Goal: Task Accomplishment & Management: Use online tool/utility

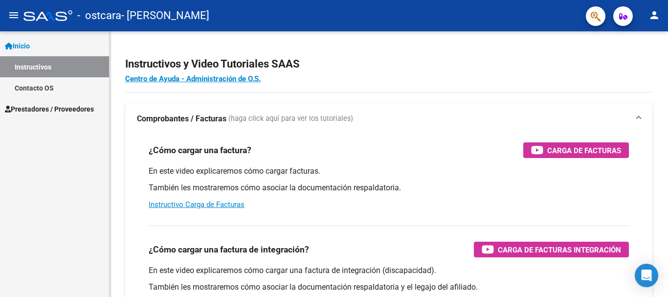
click at [56, 109] on span "Prestadores / Proveedores" at bounding box center [49, 109] width 89 height 11
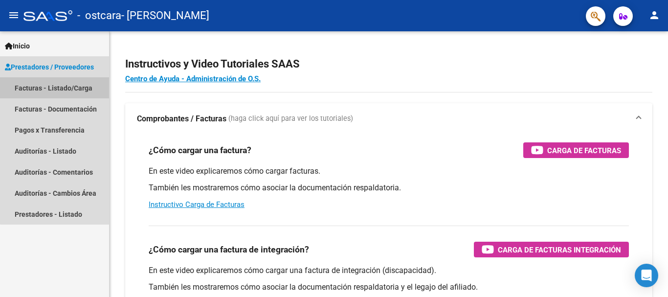
click at [55, 86] on link "Facturas - Listado/Carga" at bounding box center [54, 87] width 109 height 21
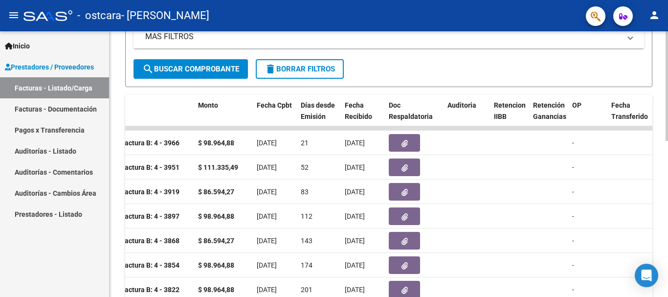
scroll to position [233, 0]
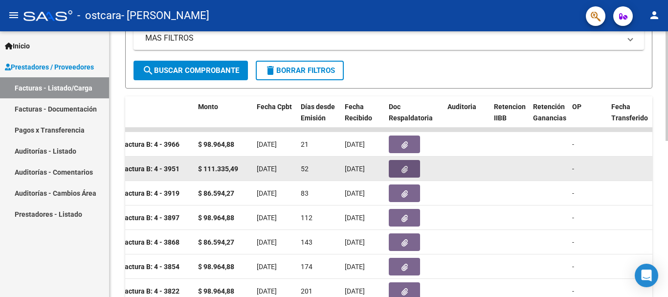
click at [401, 171] on button "button" at bounding box center [404, 169] width 31 height 18
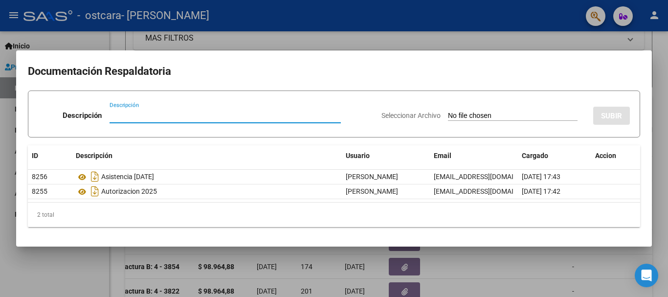
click at [159, 114] on input "Descripción" at bounding box center [225, 115] width 231 height 9
click at [130, 114] on input "Recibo1886" at bounding box center [225, 115] width 231 height 9
type input "Recibo n° 1886"
click at [526, 113] on input "Seleccionar Archivo" at bounding box center [513, 115] width 130 height 9
type input "C:\fakepath\Recibo 1886 [GEOGRAPHIC_DATA]pdf"
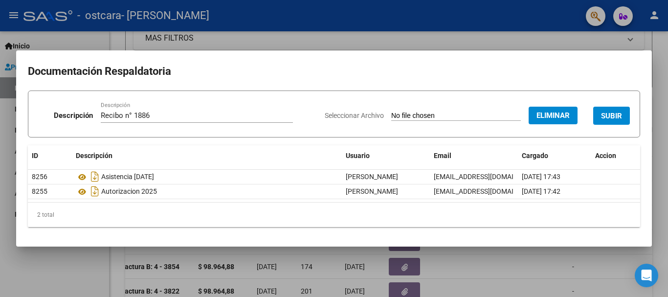
click at [625, 118] on button "SUBIR" at bounding box center [611, 116] width 37 height 18
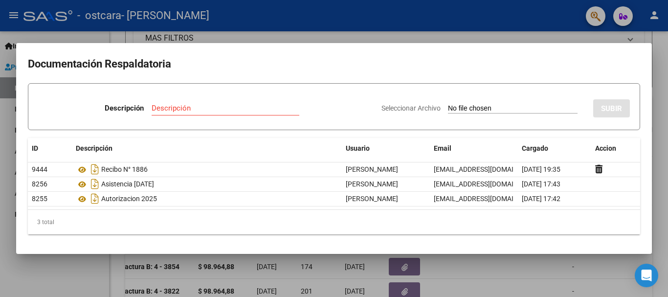
click at [87, 36] on div at bounding box center [334, 148] width 668 height 297
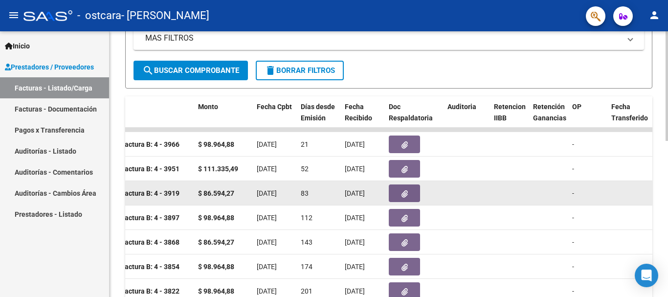
click at [407, 192] on icon "button" at bounding box center [404, 193] width 6 height 7
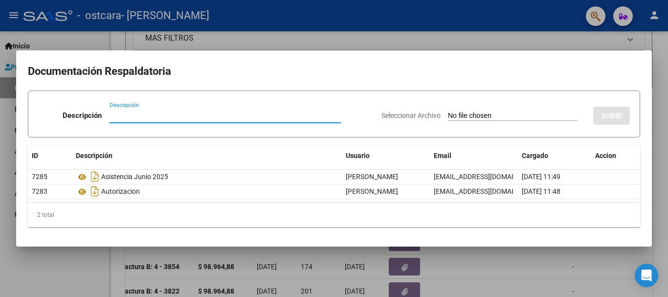
click at [503, 38] on div at bounding box center [334, 148] width 668 height 297
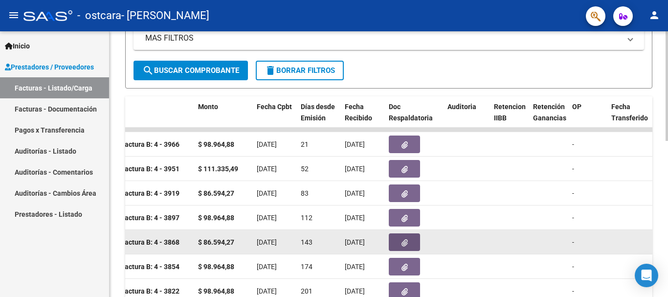
click at [406, 240] on icon "button" at bounding box center [404, 242] width 6 height 7
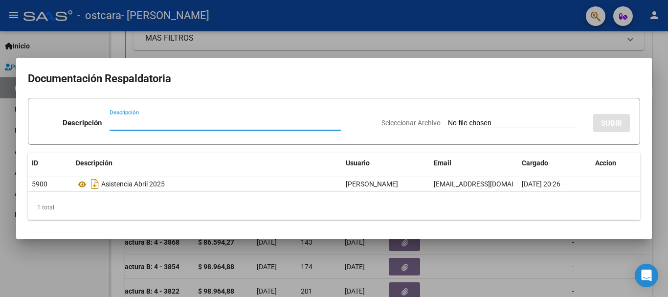
click at [363, 46] on div at bounding box center [334, 148] width 668 height 297
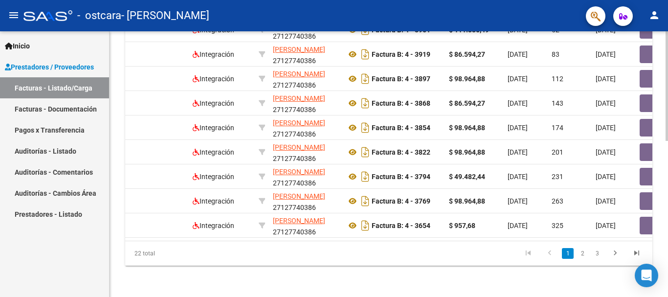
scroll to position [0, 0]
